Goal: Task Accomplishment & Management: Manage account settings

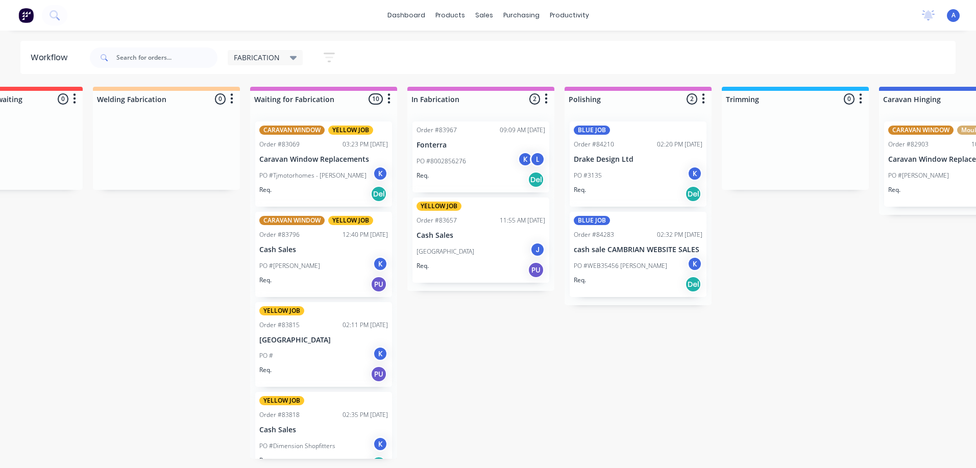
scroll to position [0, 113]
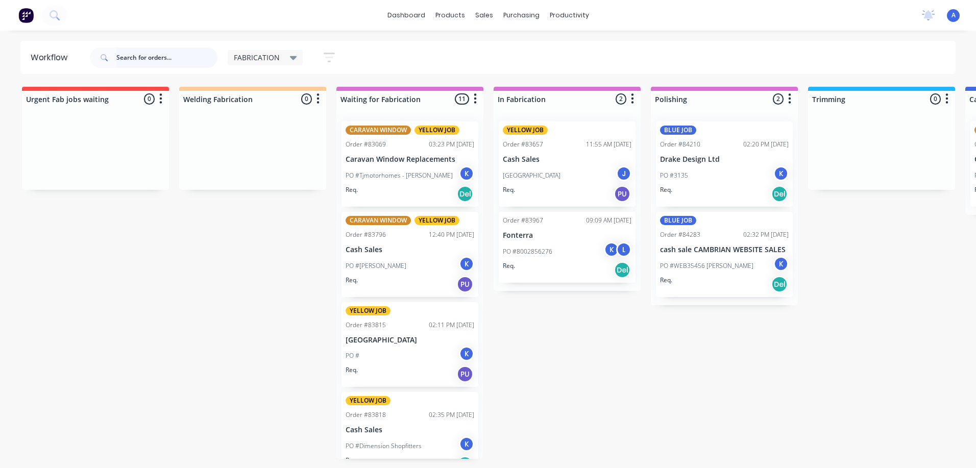
click at [142, 56] on input "text" at bounding box center [166, 57] width 101 height 20
click at [156, 55] on input "text" at bounding box center [166, 57] width 101 height 20
click at [116, 59] on input "text" at bounding box center [166, 57] width 101 height 20
click at [138, 57] on input "text" at bounding box center [166, 57] width 101 height 20
click at [134, 56] on input "text" at bounding box center [166, 57] width 101 height 20
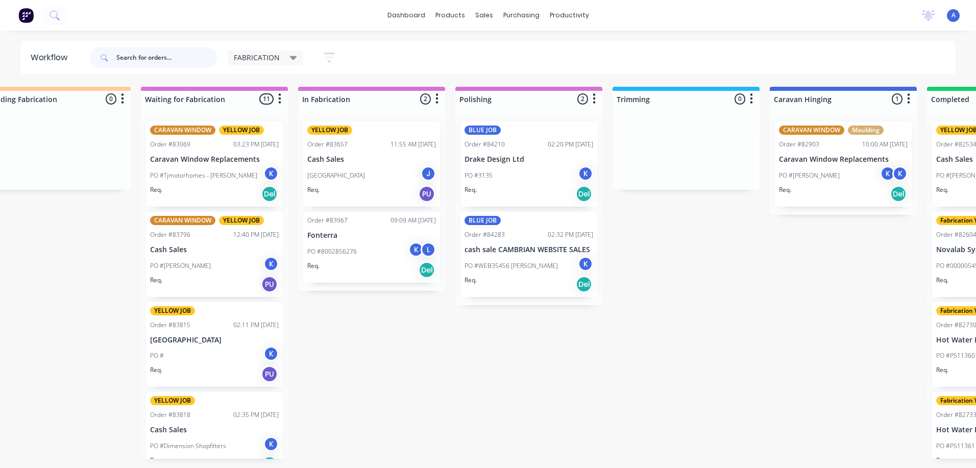
scroll to position [0, 186]
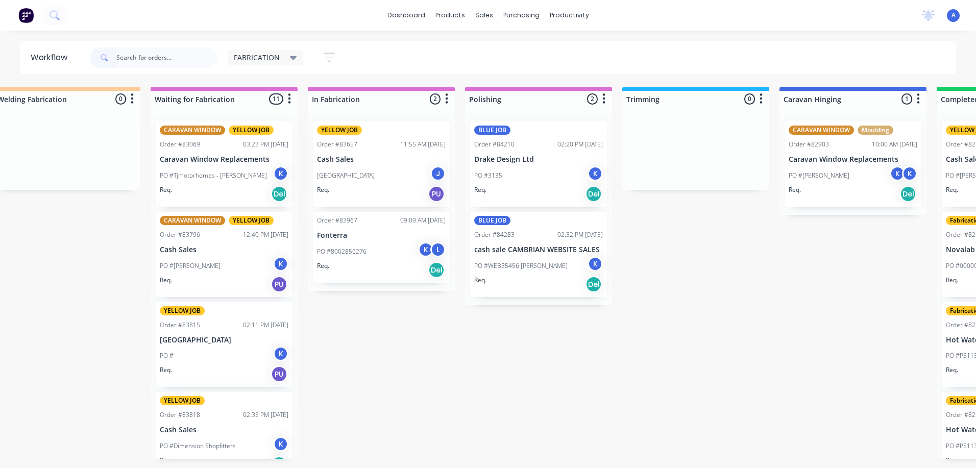
click at [252, 55] on span "FABRICATION" at bounding box center [257, 57] width 46 height 11
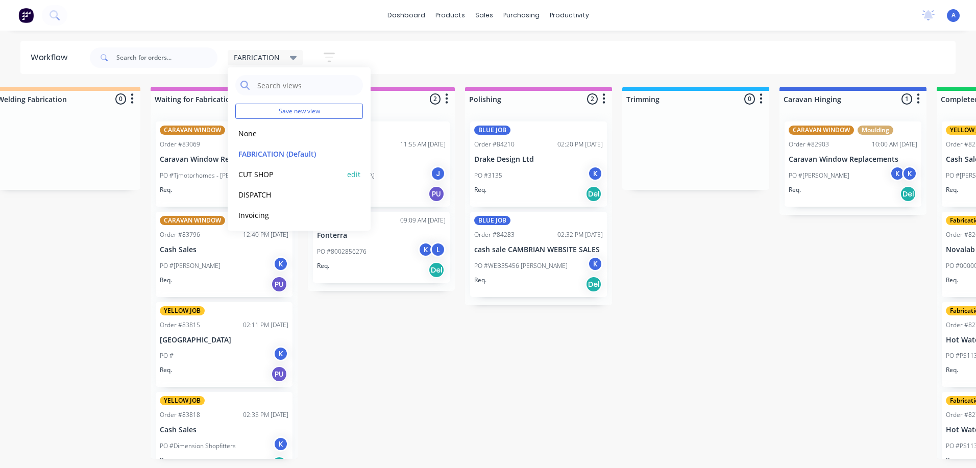
click at [265, 173] on button "CUT SHOP" at bounding box center [289, 175] width 109 height 12
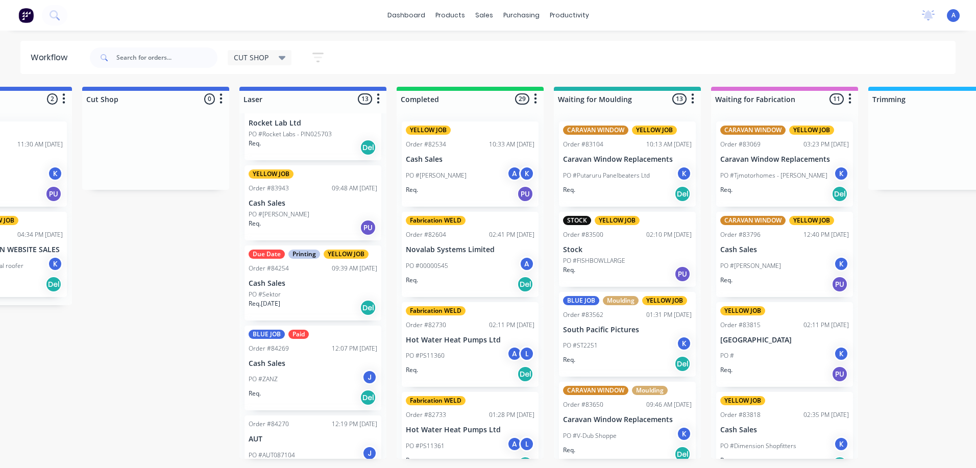
scroll to position [430, 0]
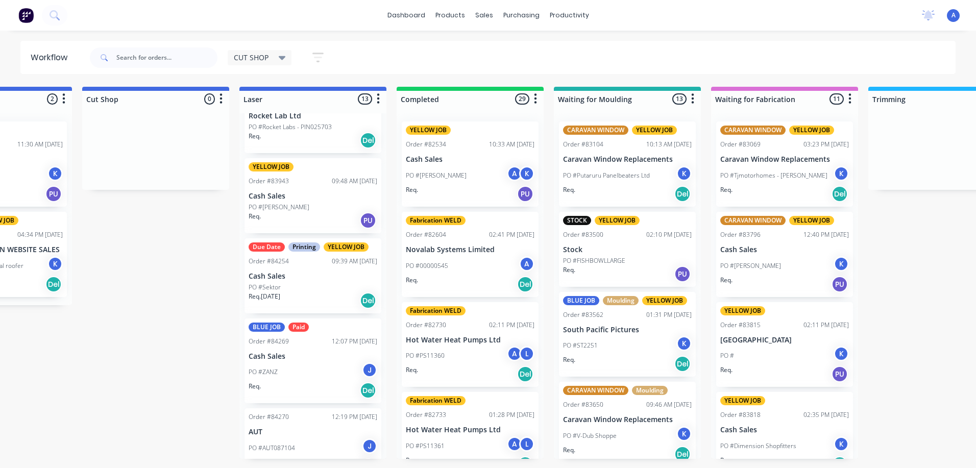
click at [353, 291] on div "PO #Sektor" at bounding box center [313, 287] width 129 height 9
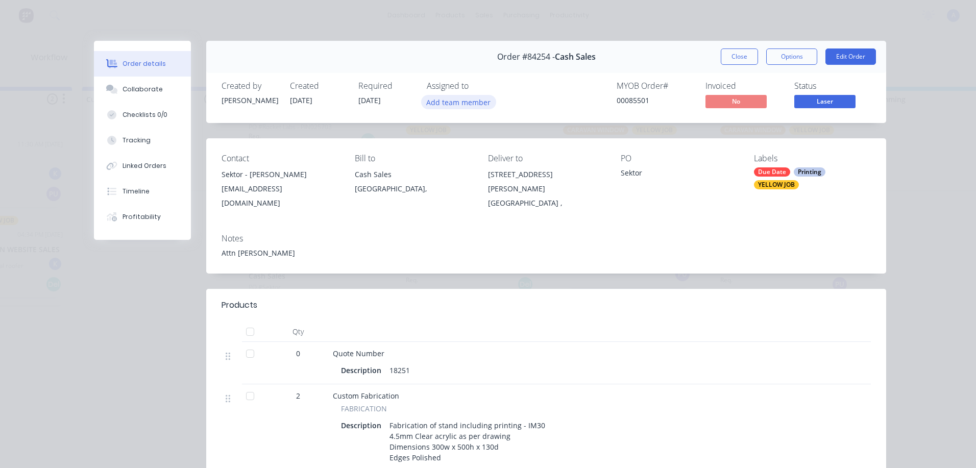
click at [462, 101] on button "Add team member" at bounding box center [458, 102] width 75 height 14
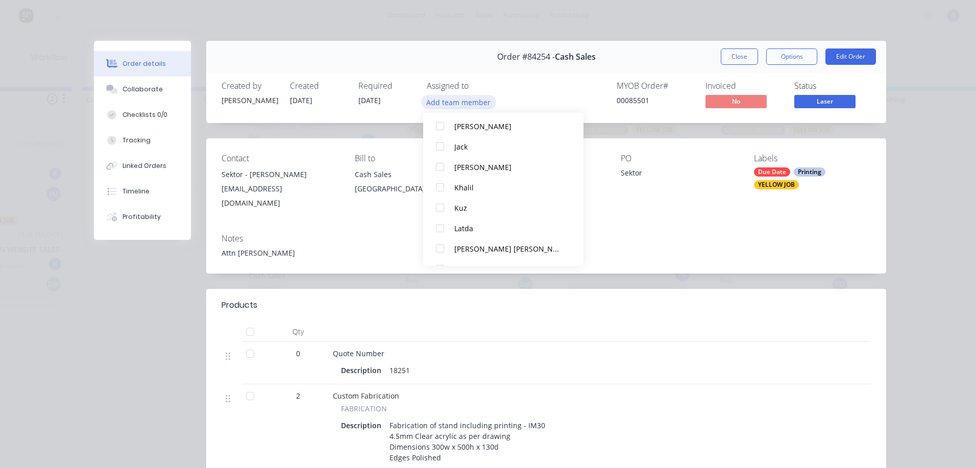
scroll to position [119, 0]
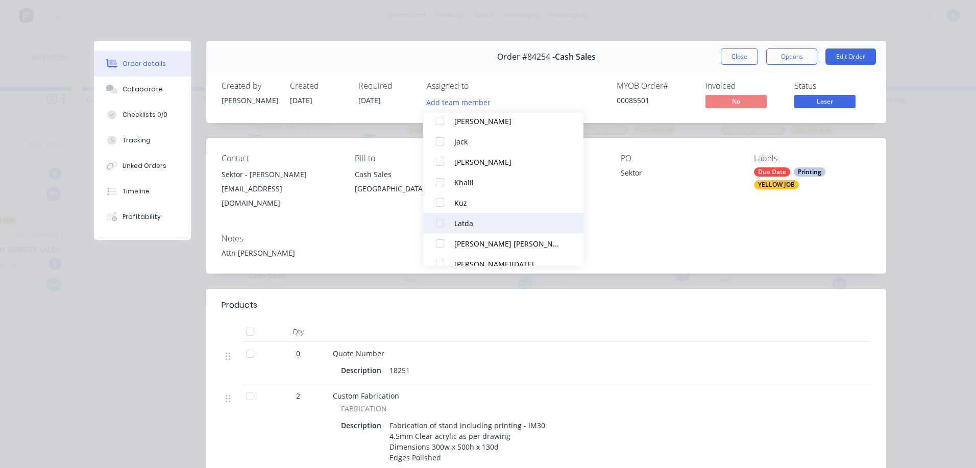
click at [445, 222] on div at bounding box center [440, 223] width 20 height 20
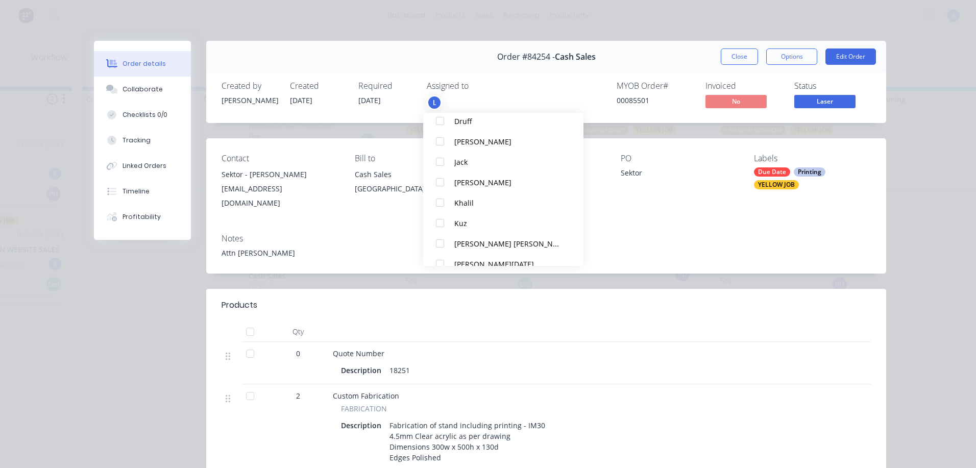
scroll to position [0, 0]
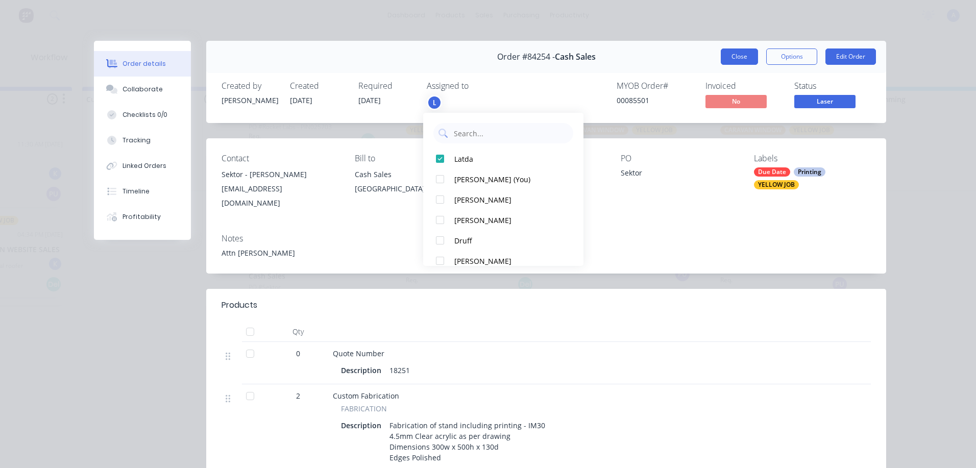
click at [737, 58] on button "Close" at bounding box center [739, 57] width 37 height 16
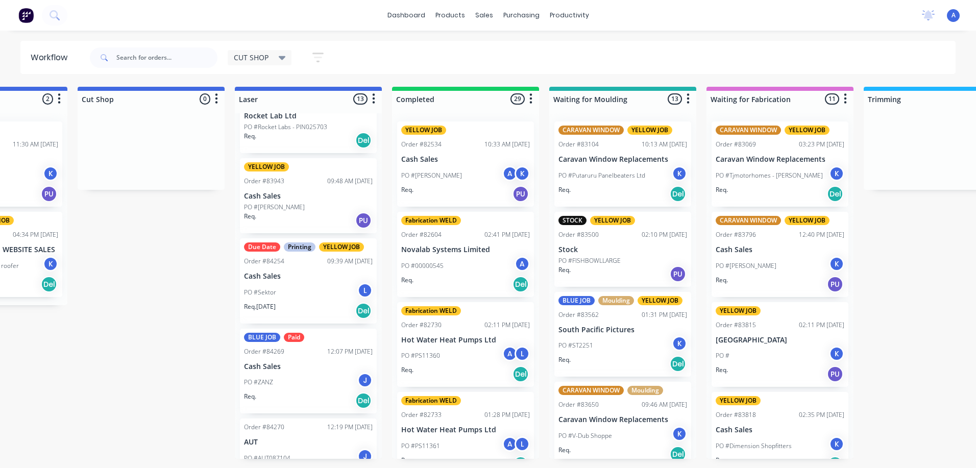
scroll to position [0, 260]
click at [291, 60] on div "CUT SHOP" at bounding box center [260, 57] width 64 height 15
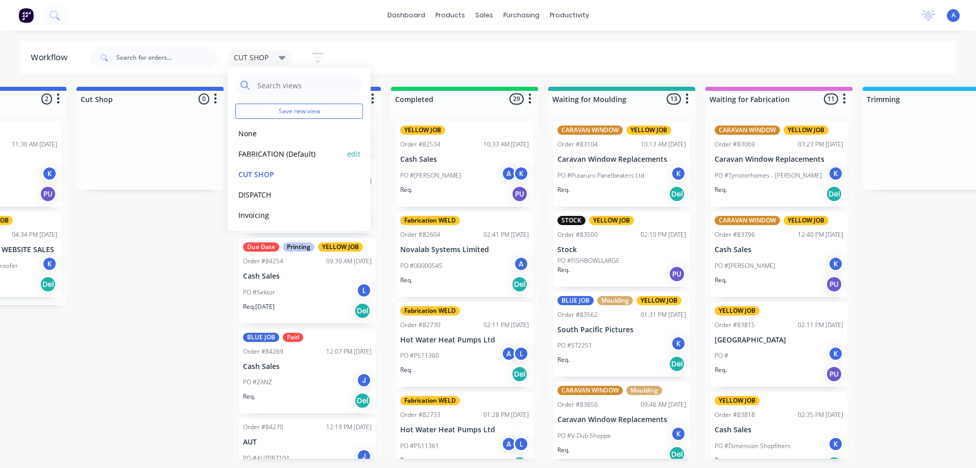
click at [289, 154] on button "FABRICATION (Default)" at bounding box center [289, 154] width 109 height 12
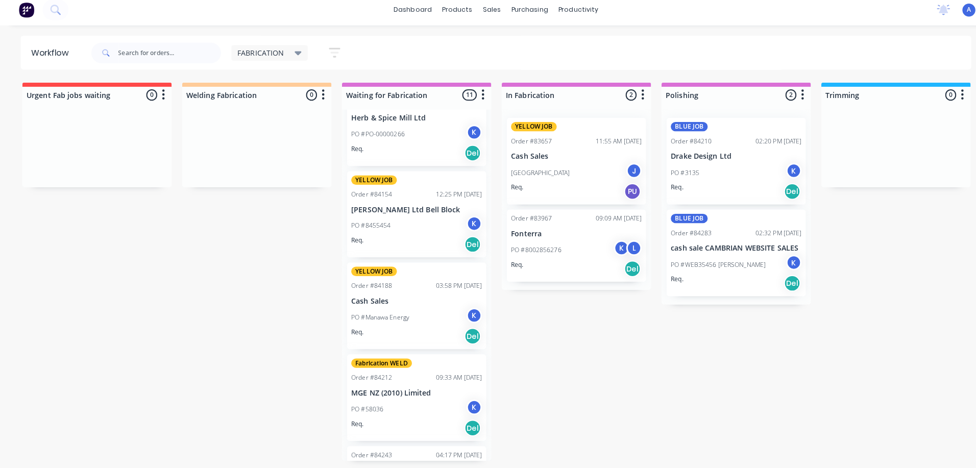
scroll to position [637, 0]
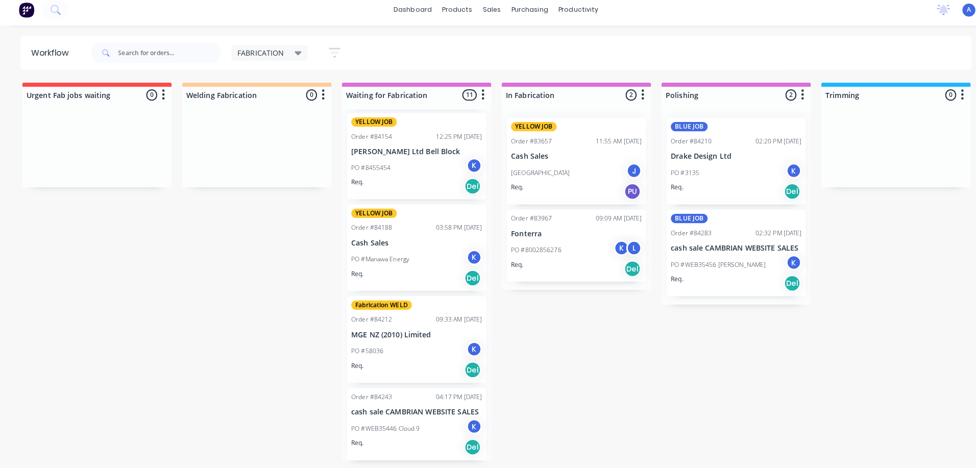
click at [287, 53] on div "FABRICATION" at bounding box center [265, 57] width 63 height 9
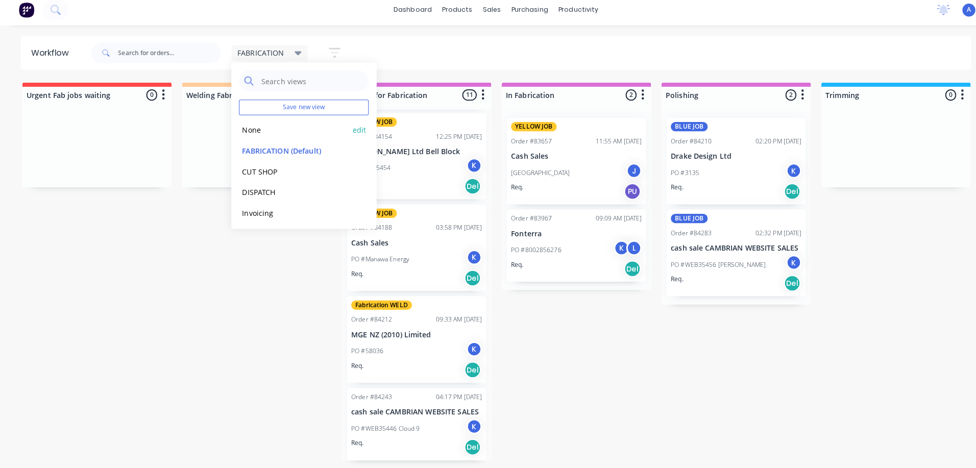
click at [243, 130] on button "None" at bounding box center [289, 134] width 109 height 12
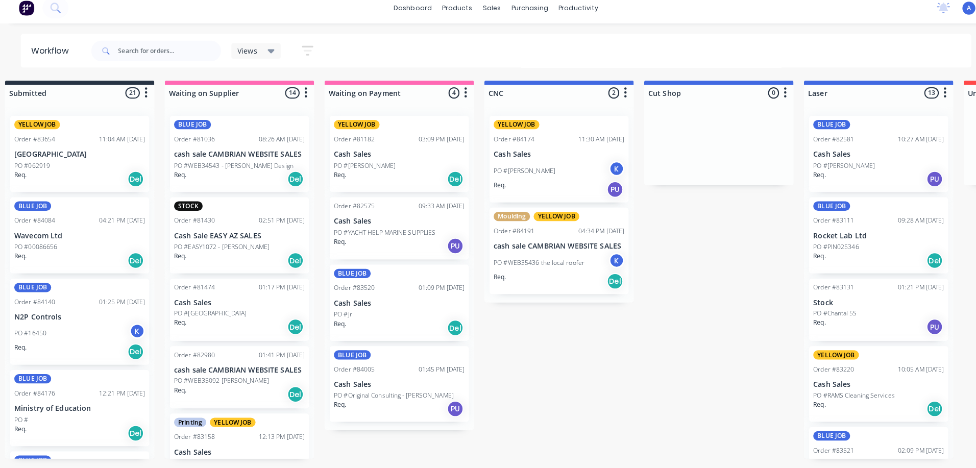
scroll to position [0, 0]
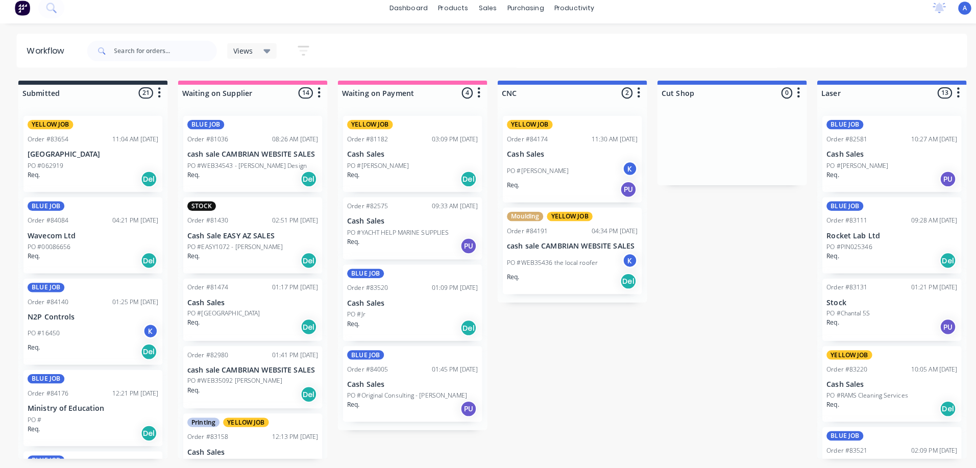
click at [273, 65] on div "Views" at bounding box center [252, 57] width 49 height 15
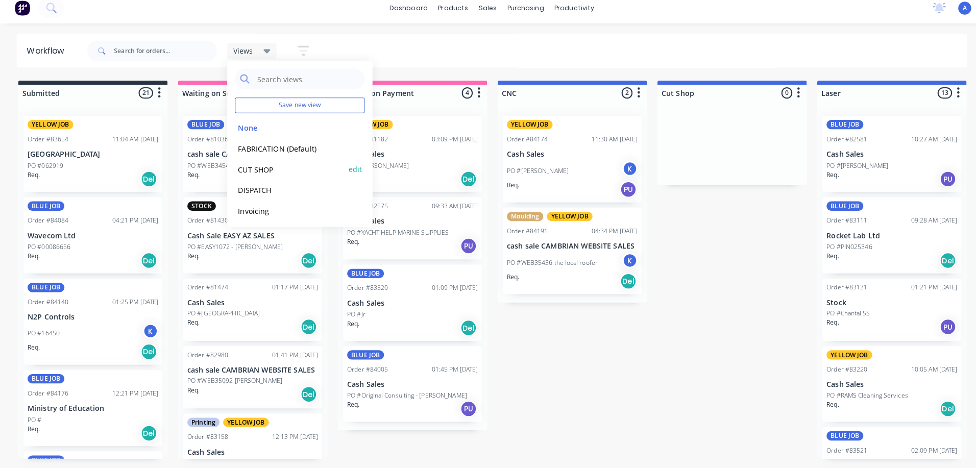
click at [270, 174] on button "CUT SHOP" at bounding box center [289, 175] width 109 height 12
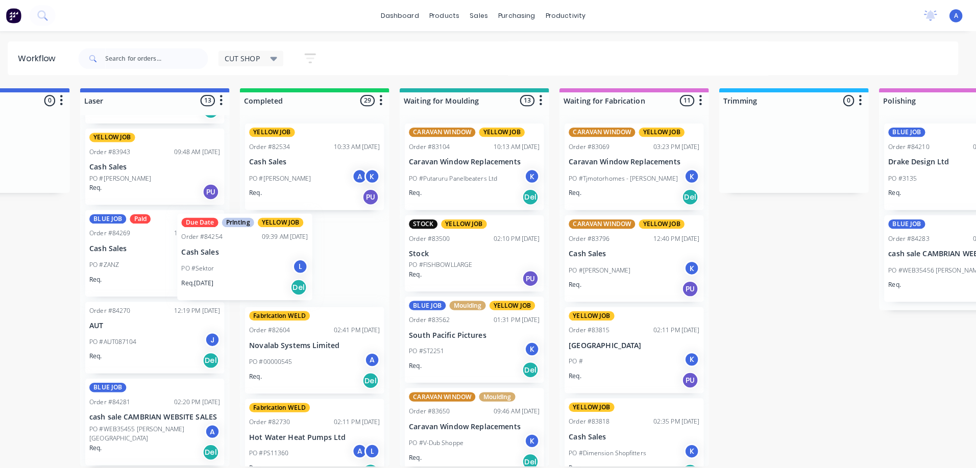
scroll to position [0, 401]
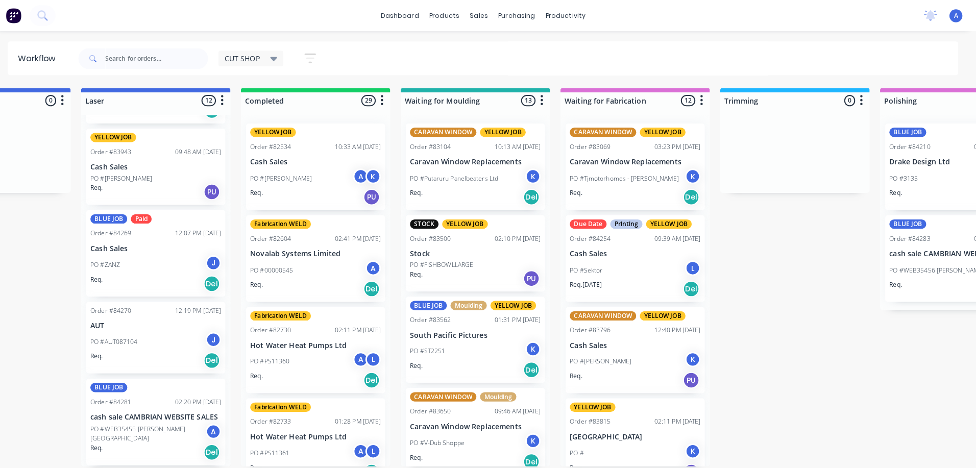
click at [282, 58] on icon at bounding box center [282, 58] width 7 height 4
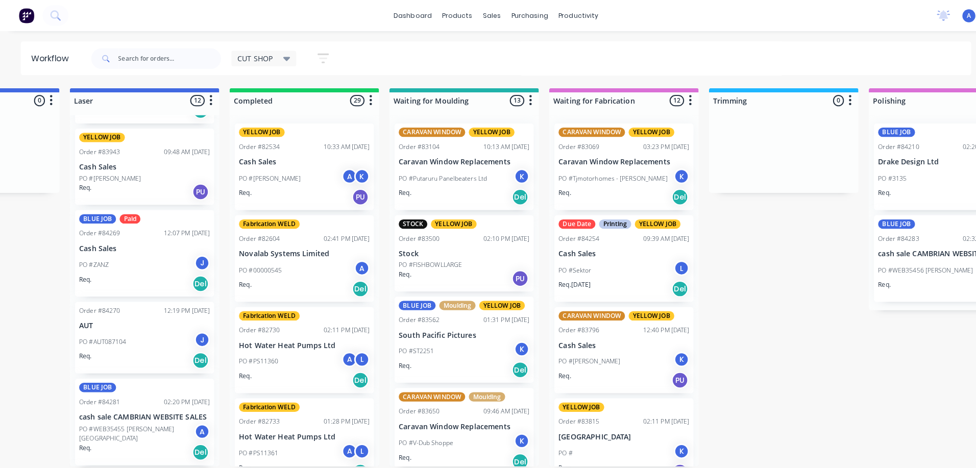
scroll to position [0, 421]
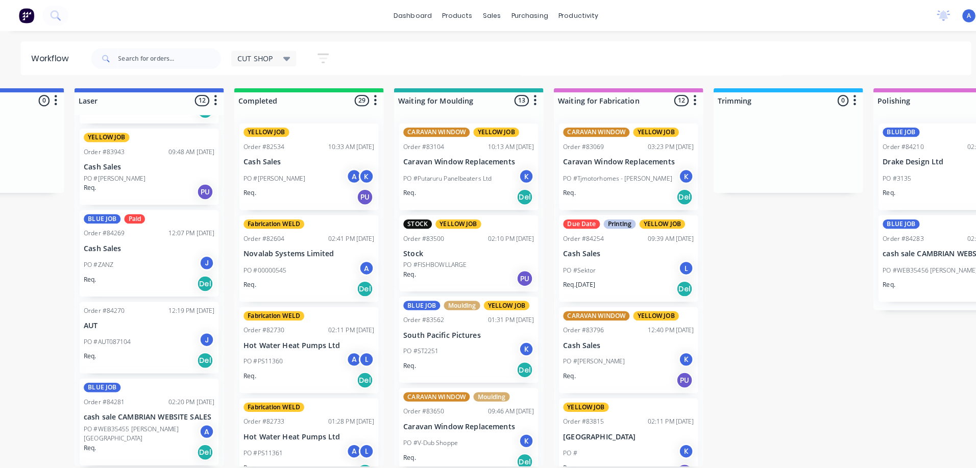
click at [275, 59] on div "CUT SHOP" at bounding box center [260, 57] width 52 height 9
click at [282, 58] on icon at bounding box center [282, 58] width 7 height 4
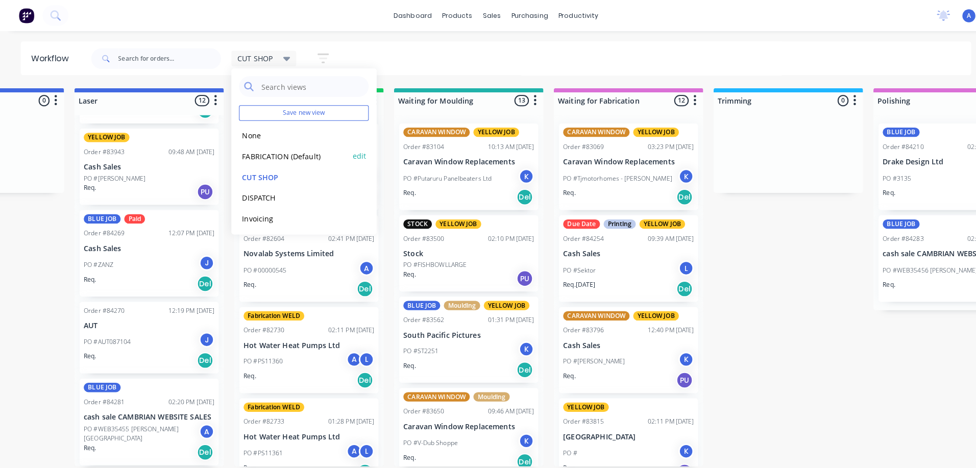
click at [299, 157] on button "FABRICATION (Default)" at bounding box center [289, 154] width 109 height 12
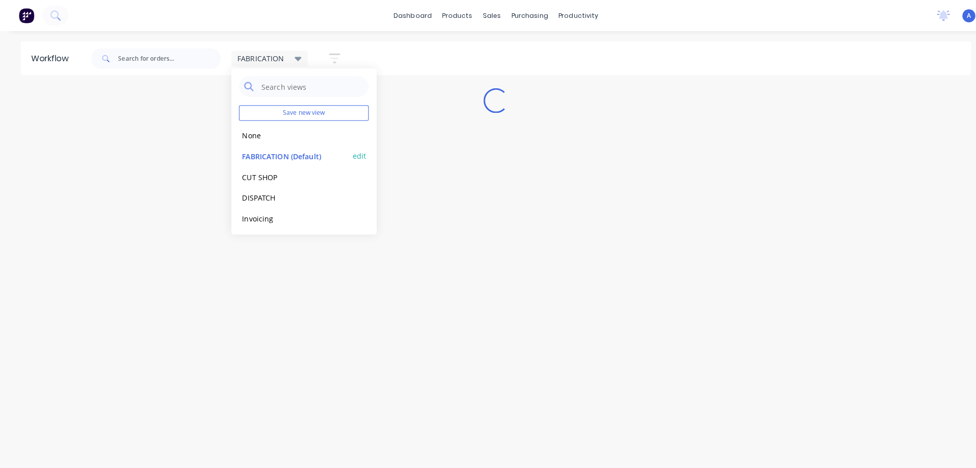
scroll to position [0, 0]
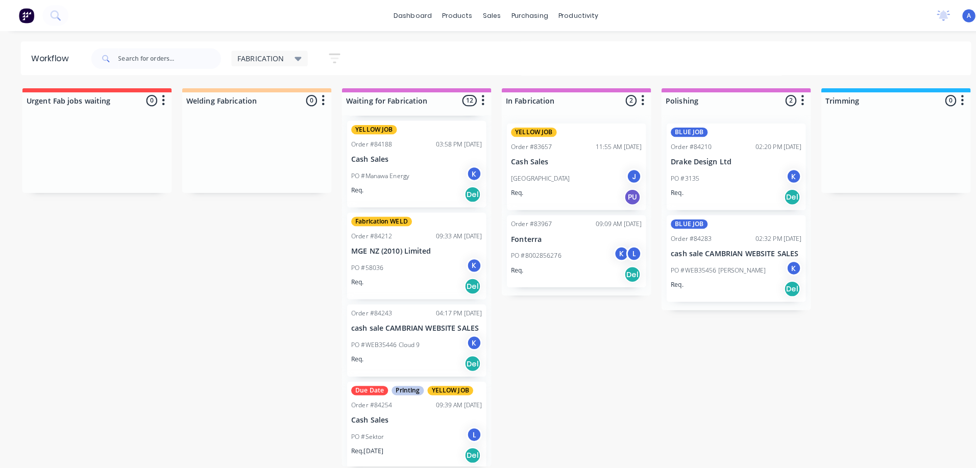
scroll to position [727, 0]
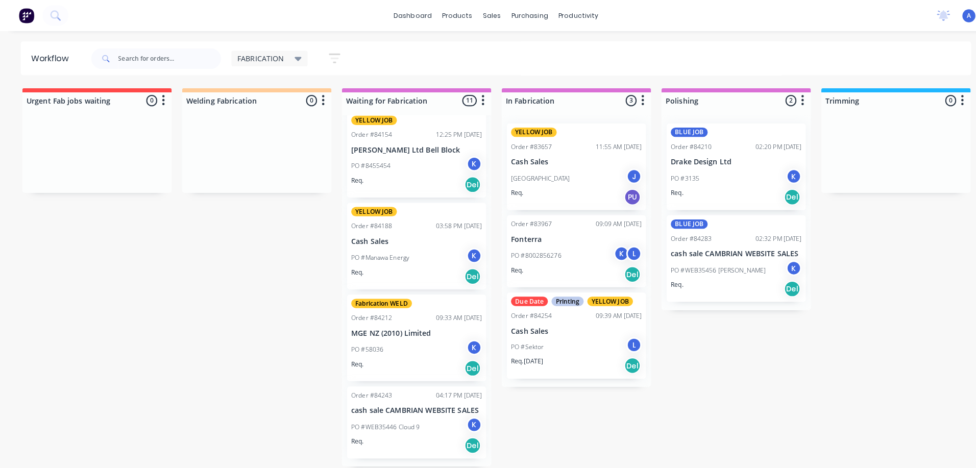
scroll to position [637, 0]
